Goal: Task Accomplishment & Management: Manage account settings

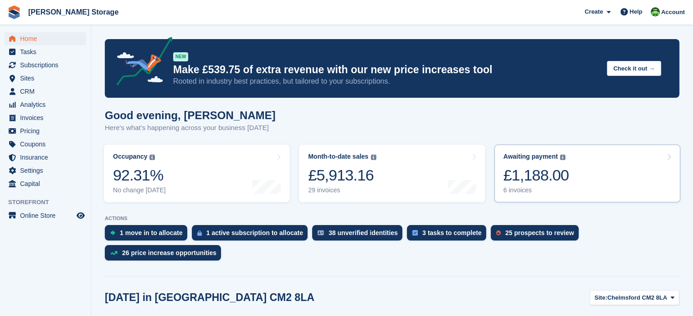
click at [525, 180] on div "£1,188.00" at bounding box center [536, 175] width 66 height 19
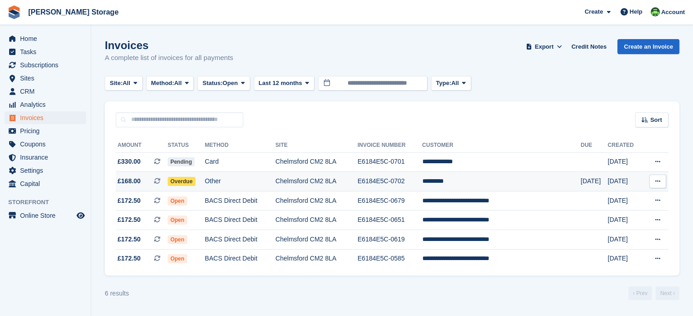
click at [242, 180] on td "Other" at bounding box center [240, 182] width 71 height 20
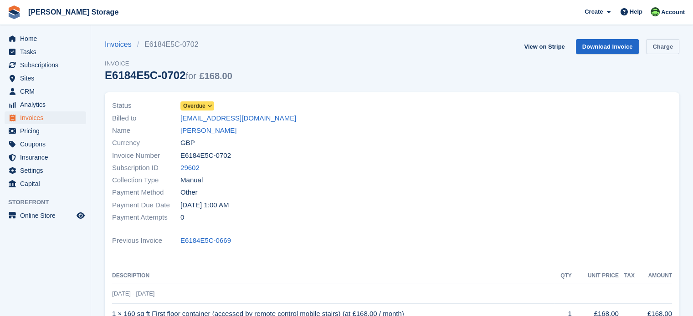
click at [662, 49] on link "Charge" at bounding box center [662, 46] width 33 height 15
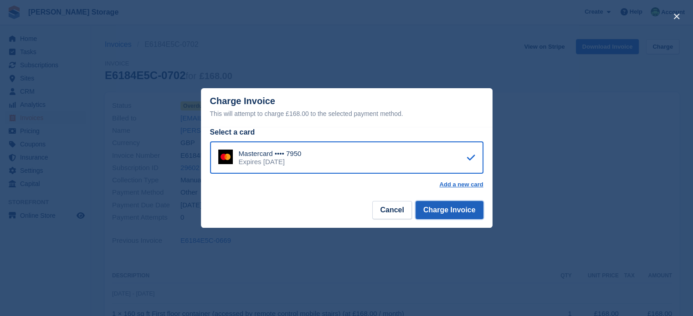
click at [446, 213] on button "Charge Invoice" at bounding box center [449, 210] width 68 height 18
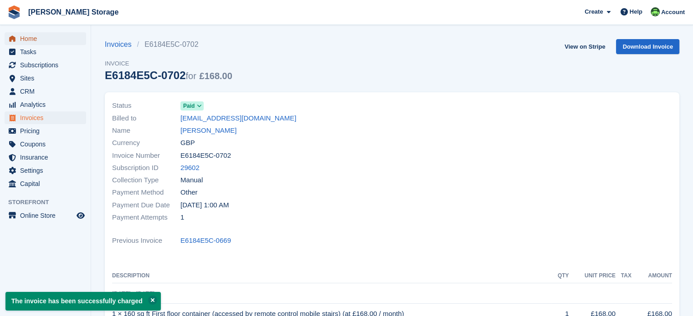
click at [25, 36] on span "Home" at bounding box center [47, 38] width 55 height 13
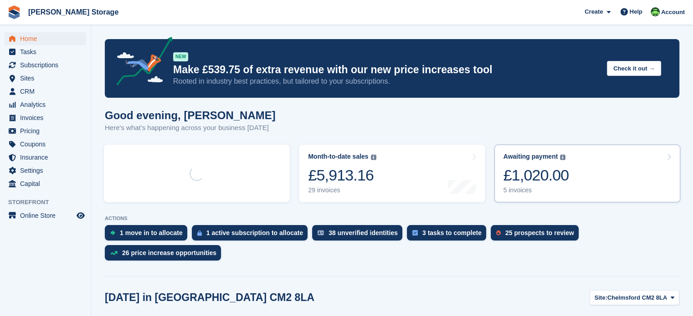
click at [551, 169] on div "£1,020.00" at bounding box center [536, 175] width 66 height 19
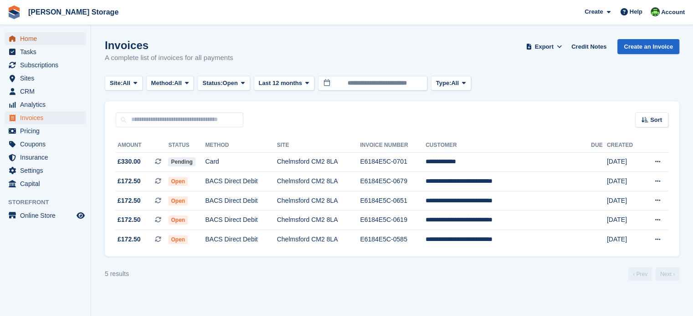
click at [28, 36] on span "Home" at bounding box center [47, 38] width 55 height 13
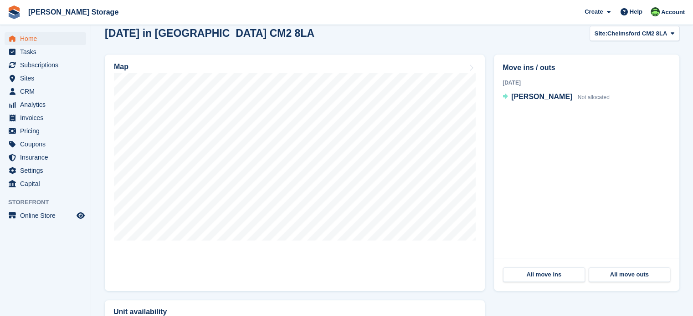
scroll to position [273, 0]
